Goal: Information Seeking & Learning: Learn about a topic

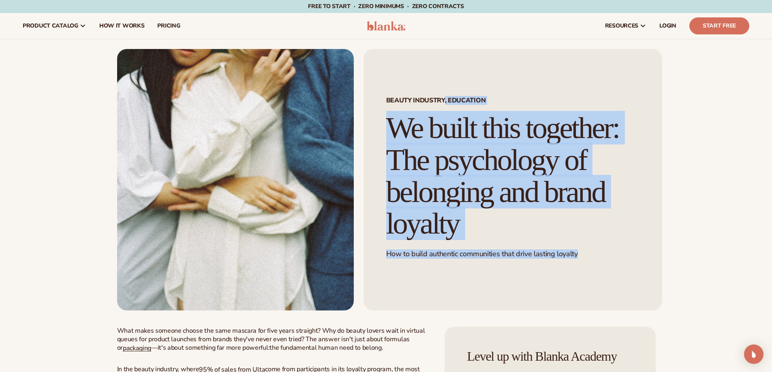
drag, startPoint x: 389, startPoint y: 100, endPoint x: 594, endPoint y: 281, distance: 273.5
click at [594, 281] on div "Beauty industry, Education We built this together: The psychology of belonging …" at bounding box center [512, 180] width 299 height 262
copy div "Beauty industry, Education We built this together: The psychology of belonging …"
click at [400, 299] on div "Beauty industry, Education We built this together: The psychology of belonging …" at bounding box center [512, 180] width 299 height 262
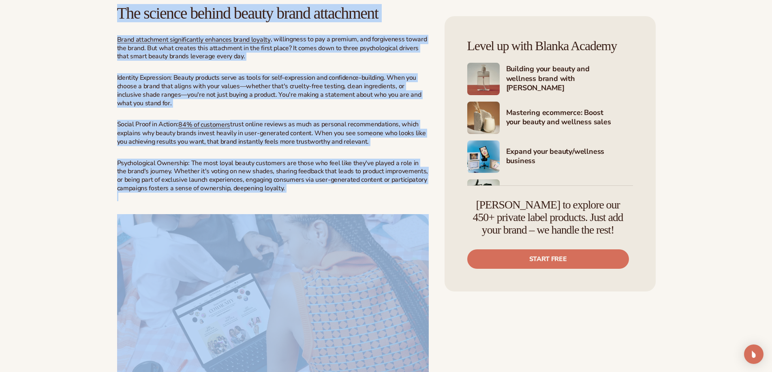
scroll to position [435, 0]
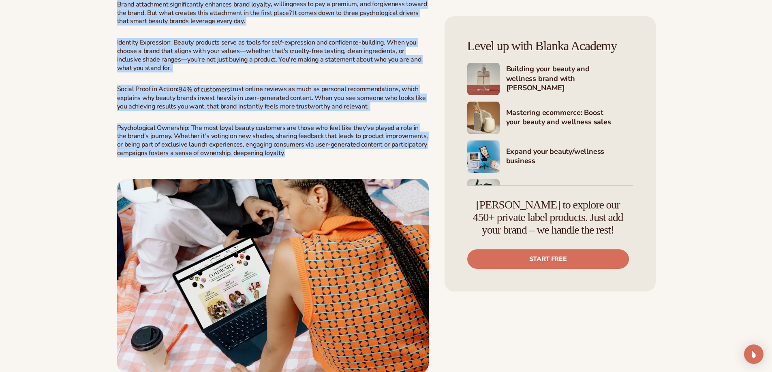
drag, startPoint x: 117, startPoint y: 114, endPoint x: 339, endPoint y: 186, distance: 233.9
copy div "Lore ipsum dolorsi ametco adi elit seddoei tem inci utlab etdolore? Mag al enim…"
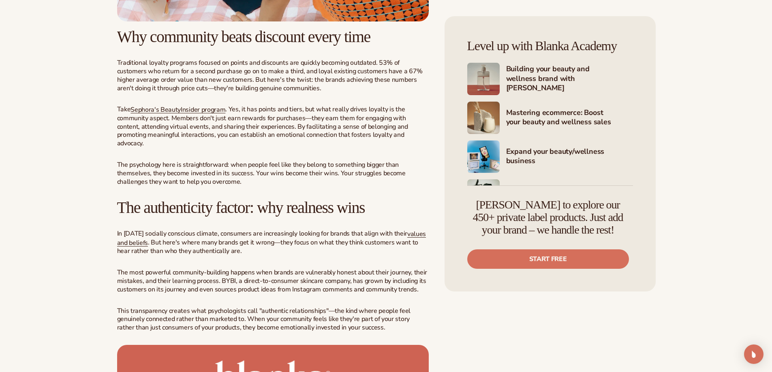
scroll to position [799, 0]
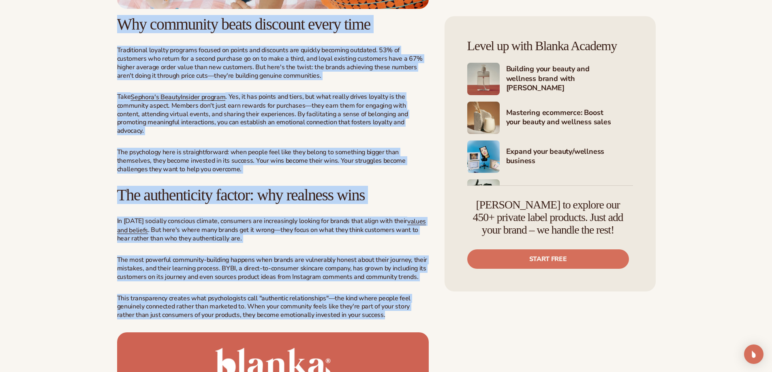
drag, startPoint x: 119, startPoint y: 47, endPoint x: 429, endPoint y: 335, distance: 422.5
copy div "Lor ipsumdolo sitam consecte adipi elit Seddoeiusmo tempori utlabore etdolor ma…"
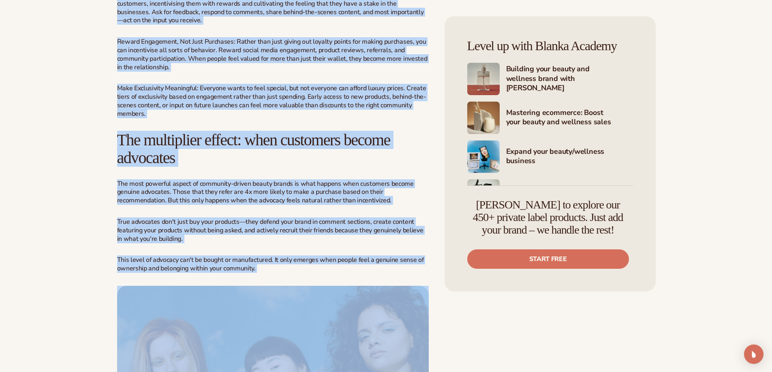
scroll to position [1404, 0]
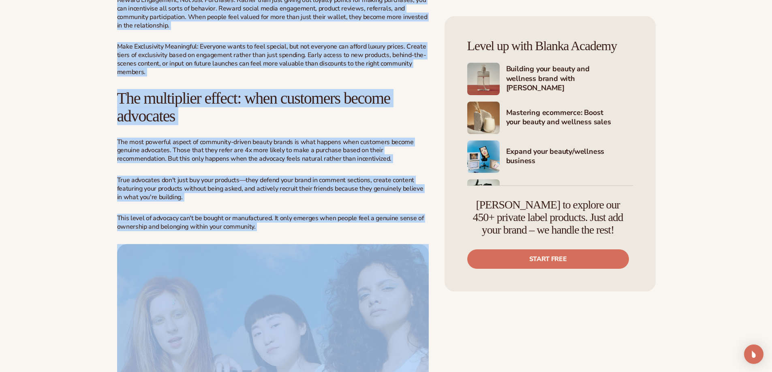
drag, startPoint x: 118, startPoint y: 130, endPoint x: 361, endPoint y: 253, distance: 272.6
copy div "Building belonging: the framework that works Creating a community-driven beauty…"
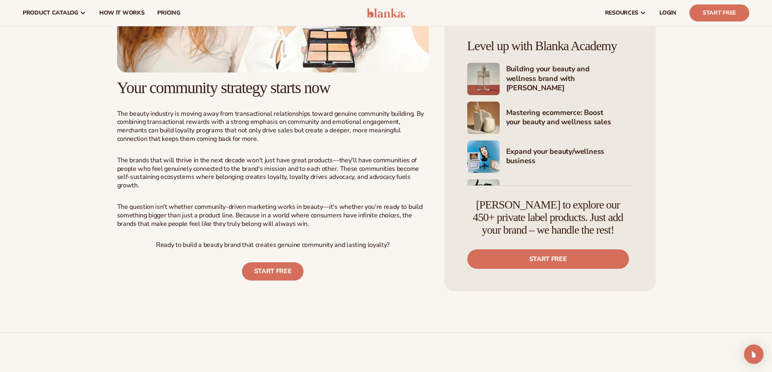
scroll to position [1769, 0]
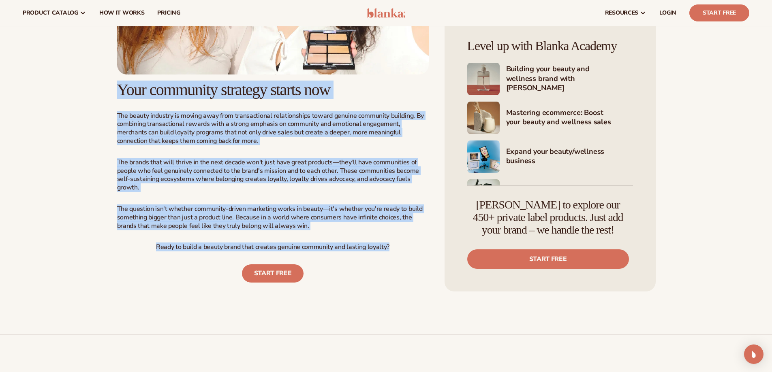
drag, startPoint x: 117, startPoint y: 105, endPoint x: 395, endPoint y: 260, distance: 317.3
copy div "Lore ipsumdolo sitametc adipis eli Sed doeius temporin ut labore etdo magn aliq…"
